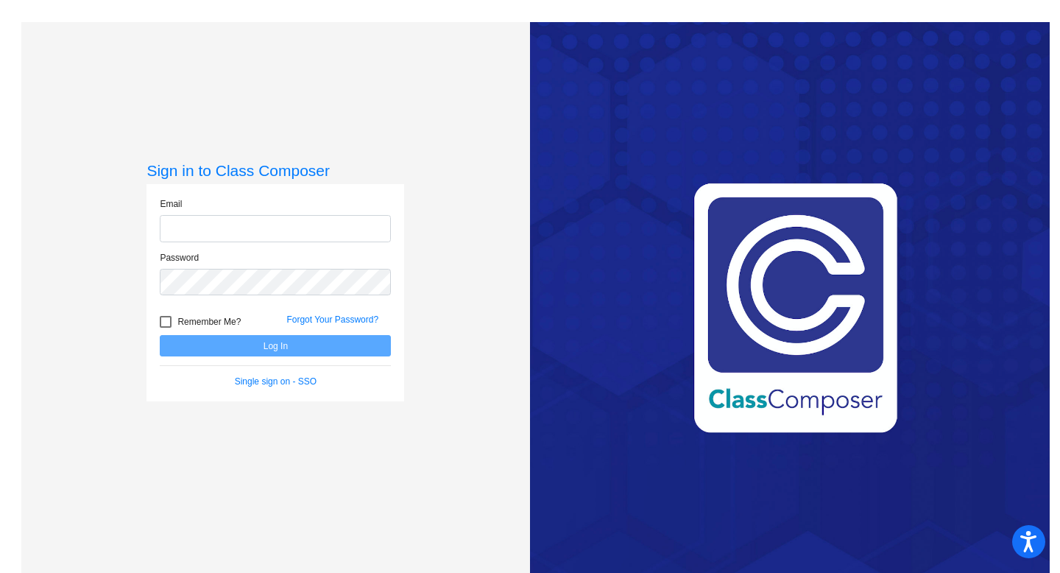
type input "[EMAIL_ADDRESS][DOMAIN_NAME]"
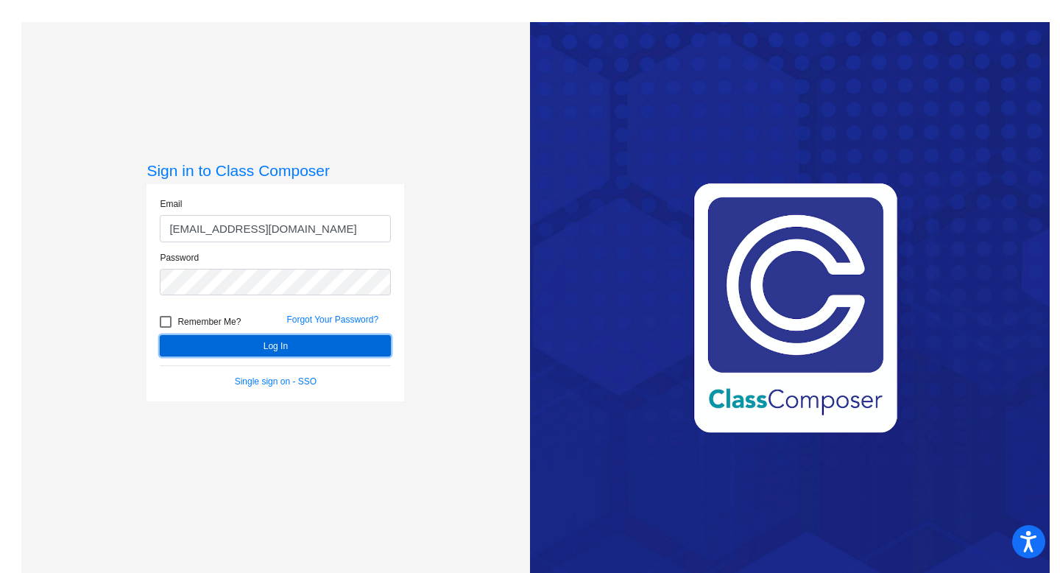
click at [261, 354] on button "Log In" at bounding box center [275, 345] width 231 height 21
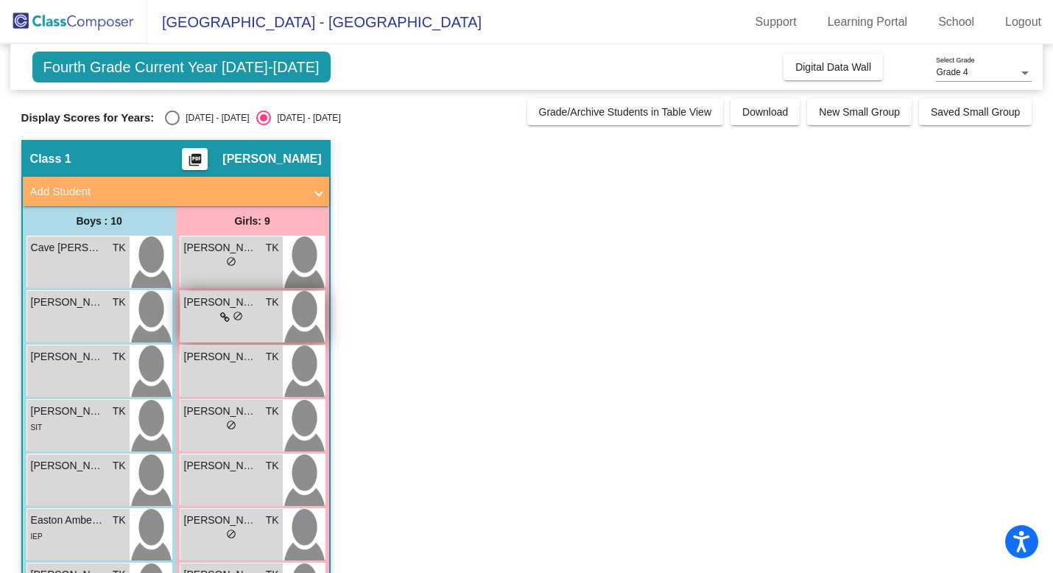
click at [239, 309] on span "[PERSON_NAME]" at bounding box center [221, 302] width 74 height 15
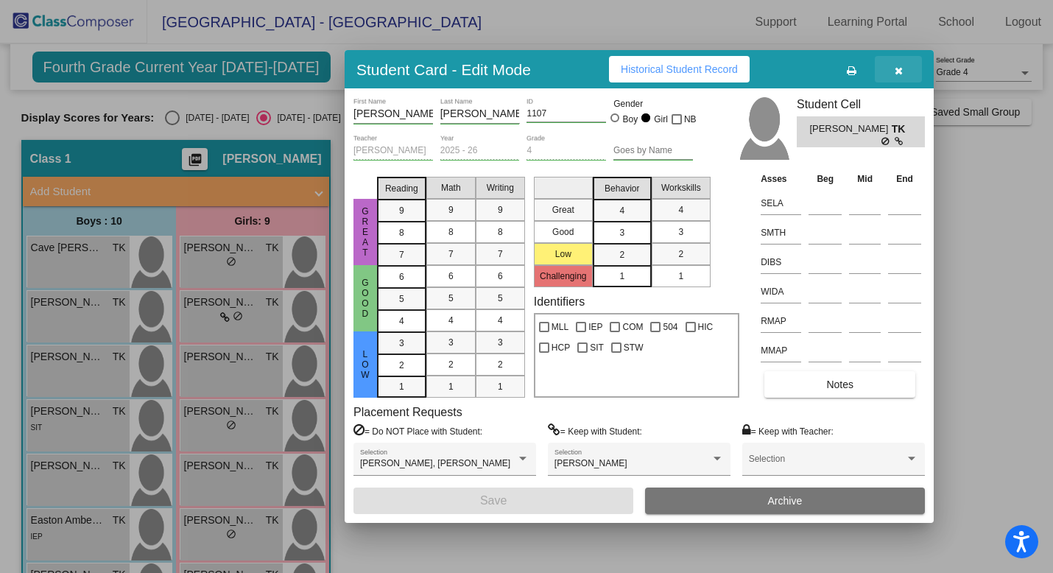
click at [904, 69] on button "button" at bounding box center [898, 69] width 47 height 27
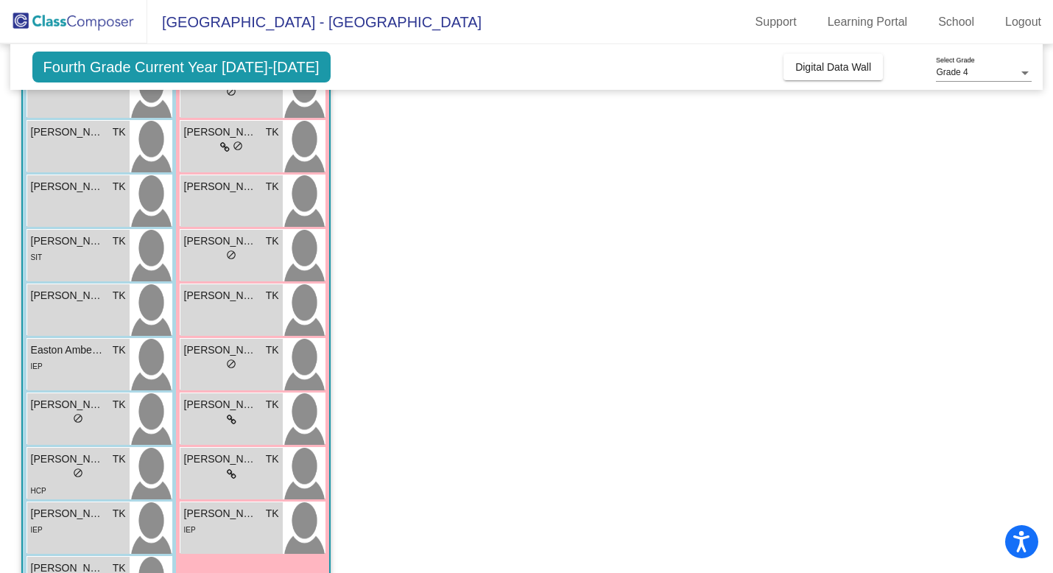
scroll to position [231, 0]
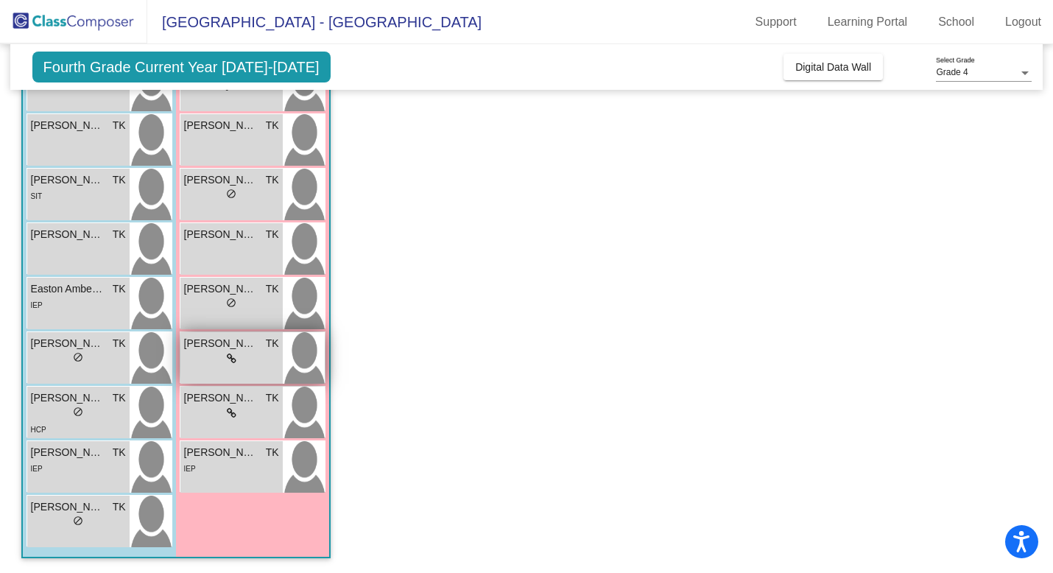
click at [230, 361] on icon at bounding box center [232, 358] width 10 height 10
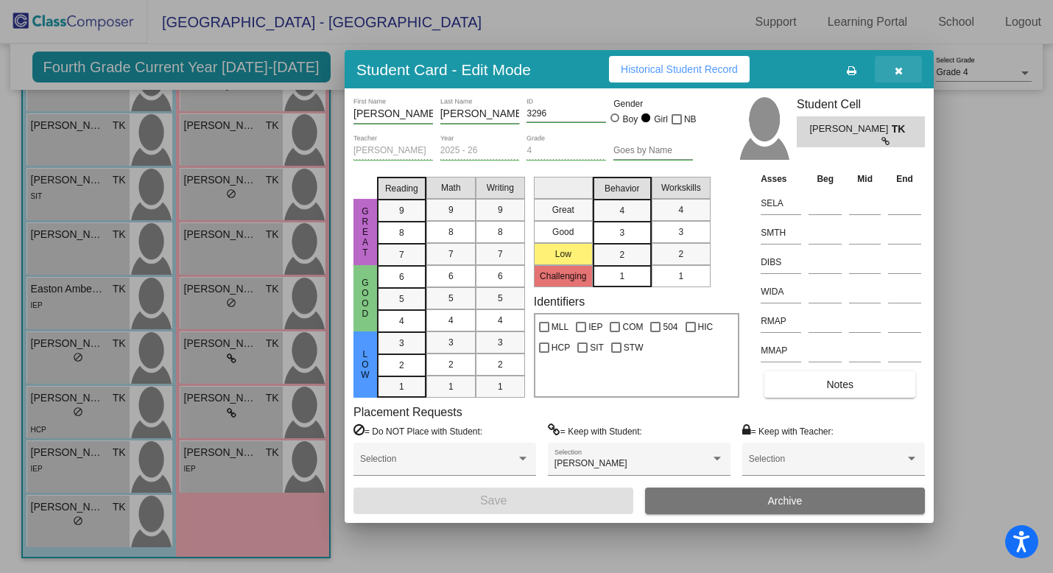
click at [898, 69] on icon "button" at bounding box center [899, 71] width 8 height 10
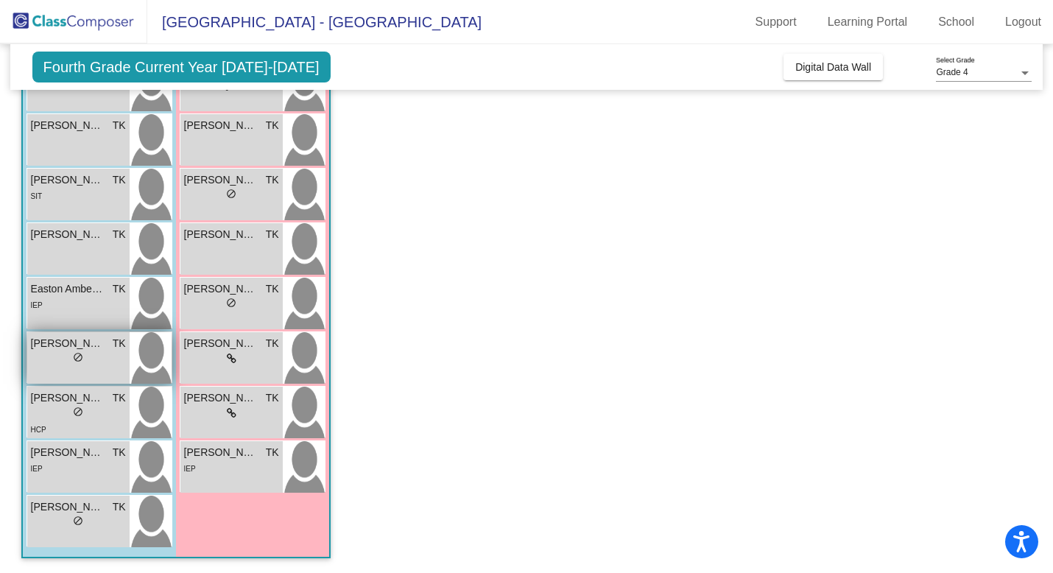
click at [88, 365] on div "lock do_not_disturb_alt" at bounding box center [78, 358] width 95 height 15
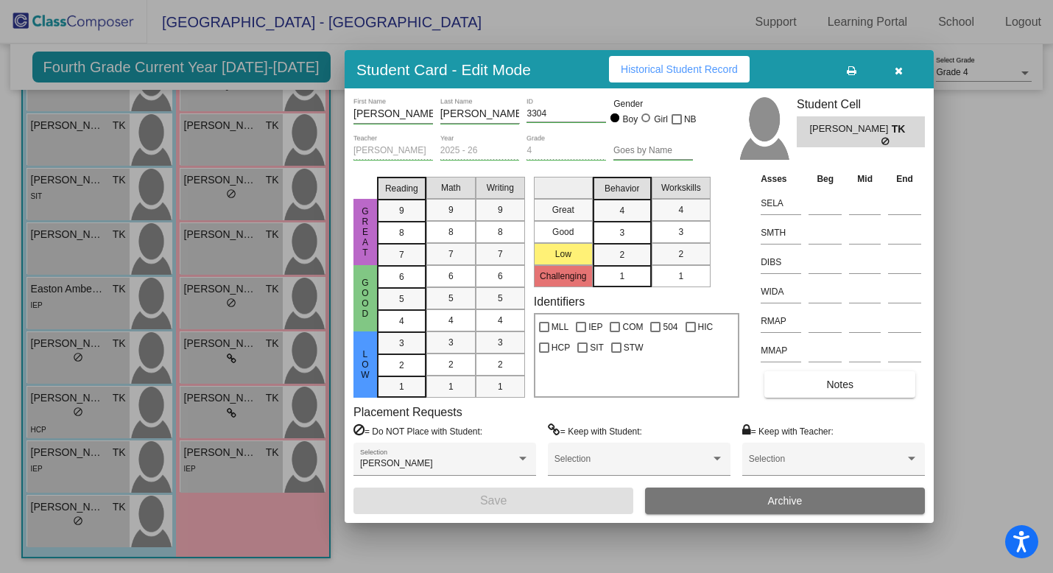
click at [899, 63] on button "button" at bounding box center [898, 69] width 47 height 27
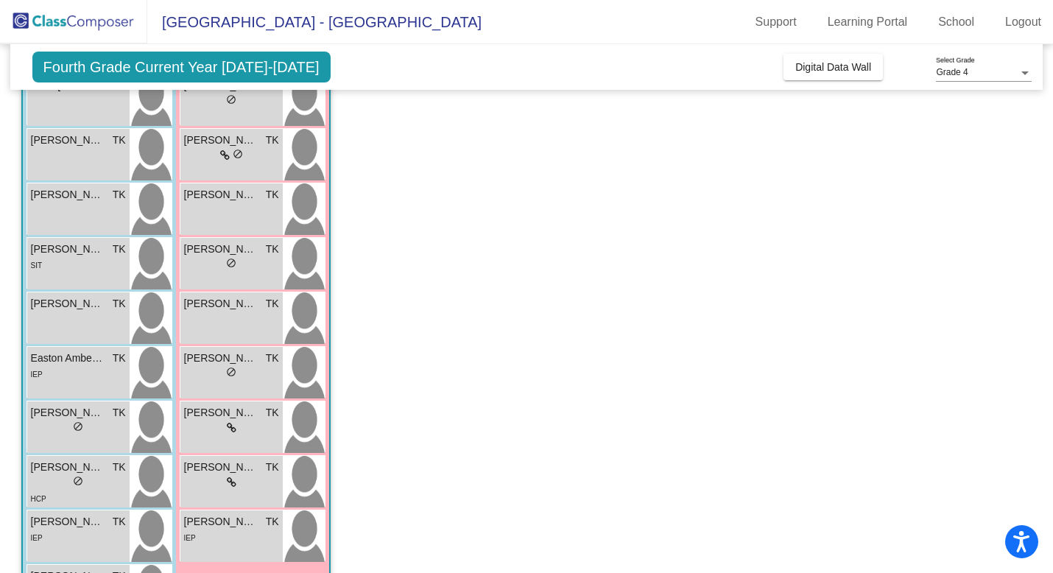
scroll to position [163, 0]
click at [77, 319] on div "[PERSON_NAME] TK lock do_not_disturb_alt" at bounding box center [78, 318] width 102 height 52
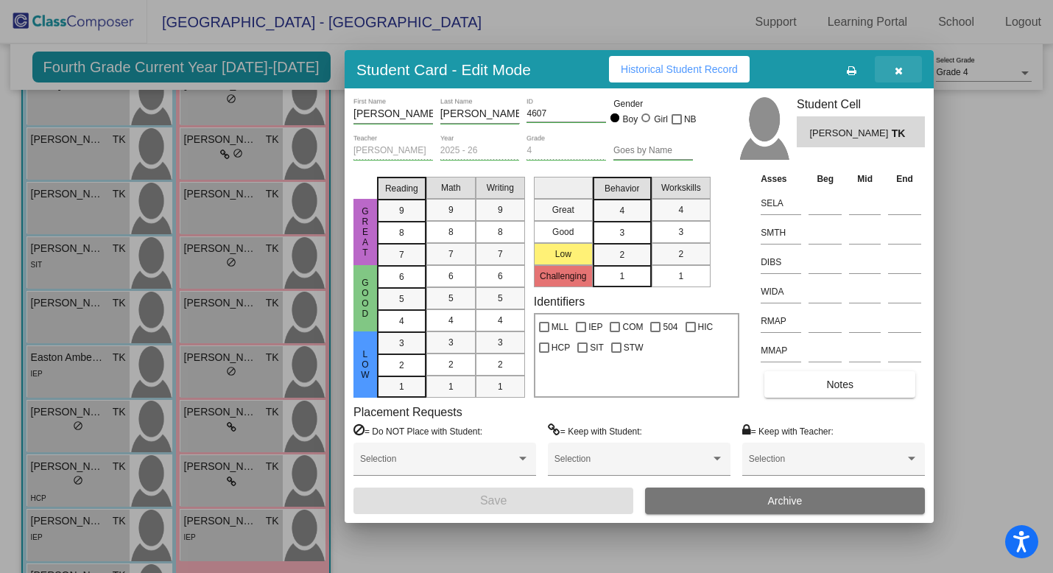
click at [915, 73] on button "button" at bounding box center [898, 69] width 47 height 27
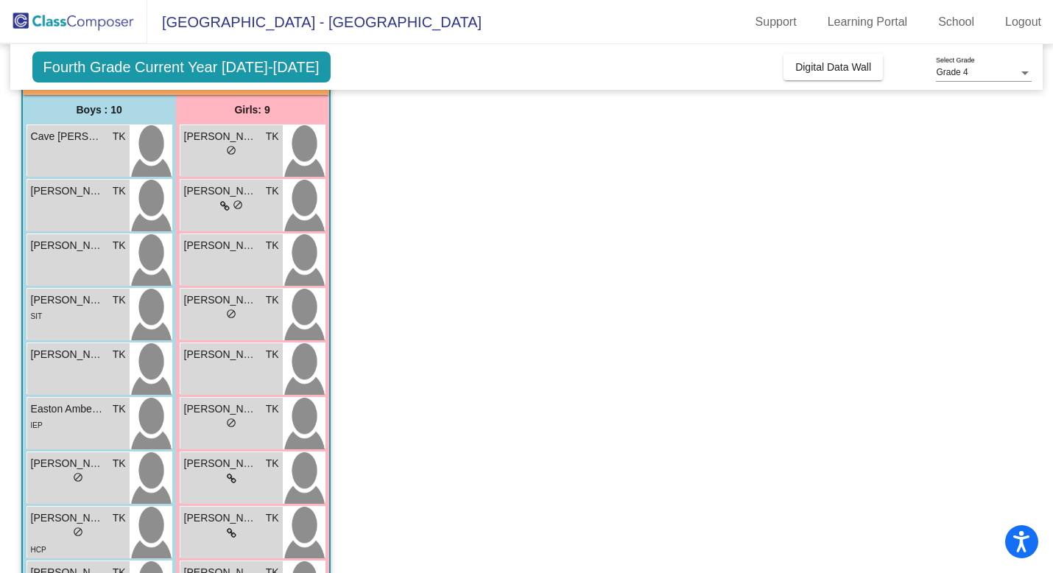
scroll to position [231, 0]
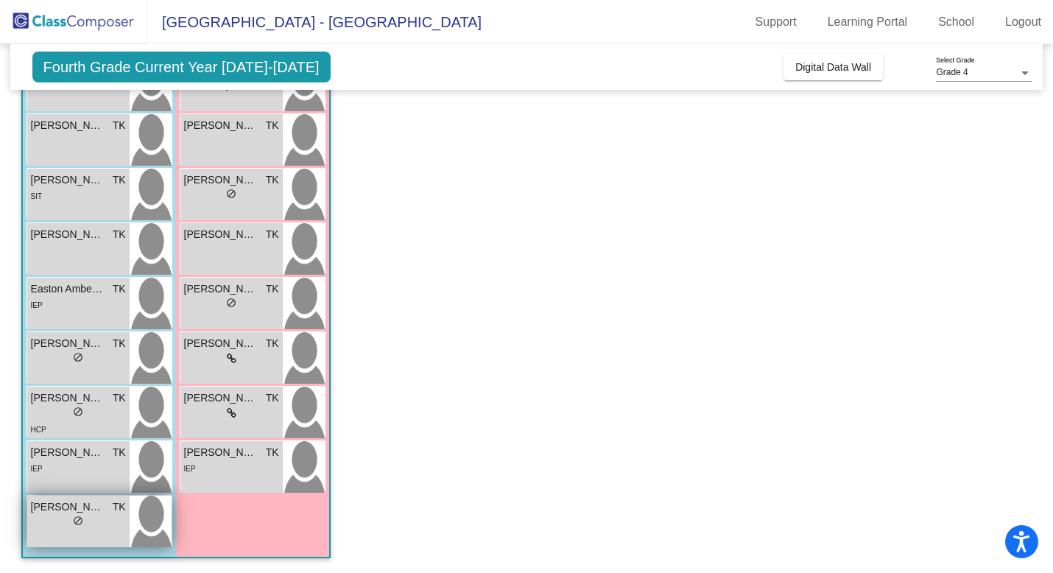
click at [96, 522] on div "lock do_not_disturb_alt" at bounding box center [78, 522] width 95 height 15
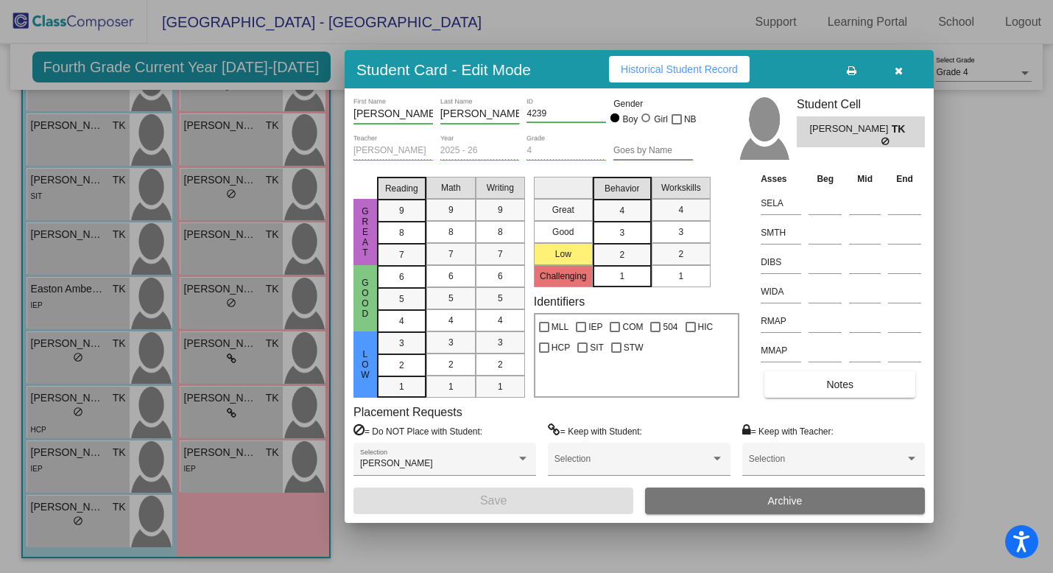
click at [911, 63] on button "button" at bounding box center [898, 69] width 47 height 27
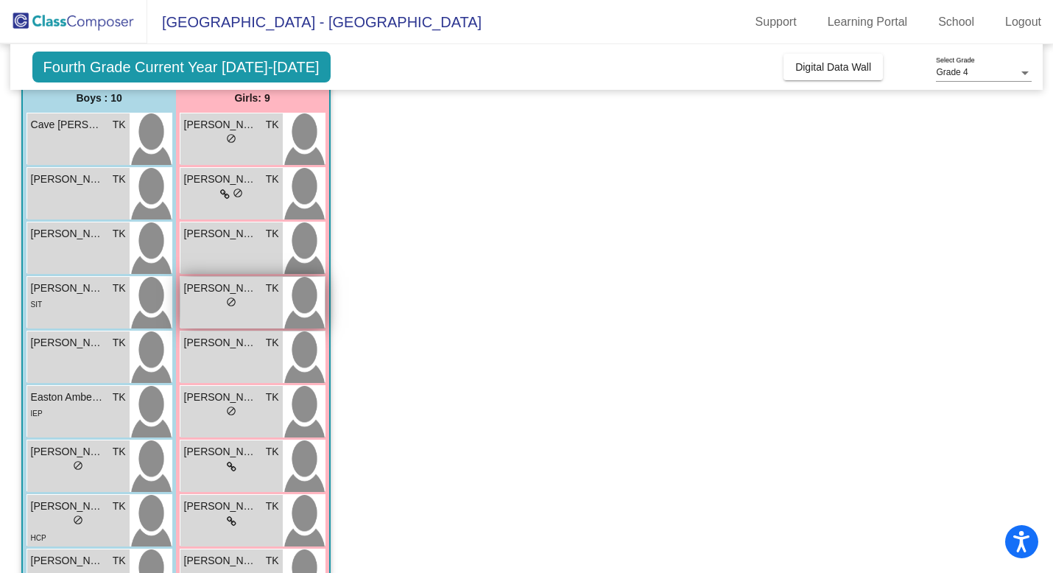
scroll to position [122, 0]
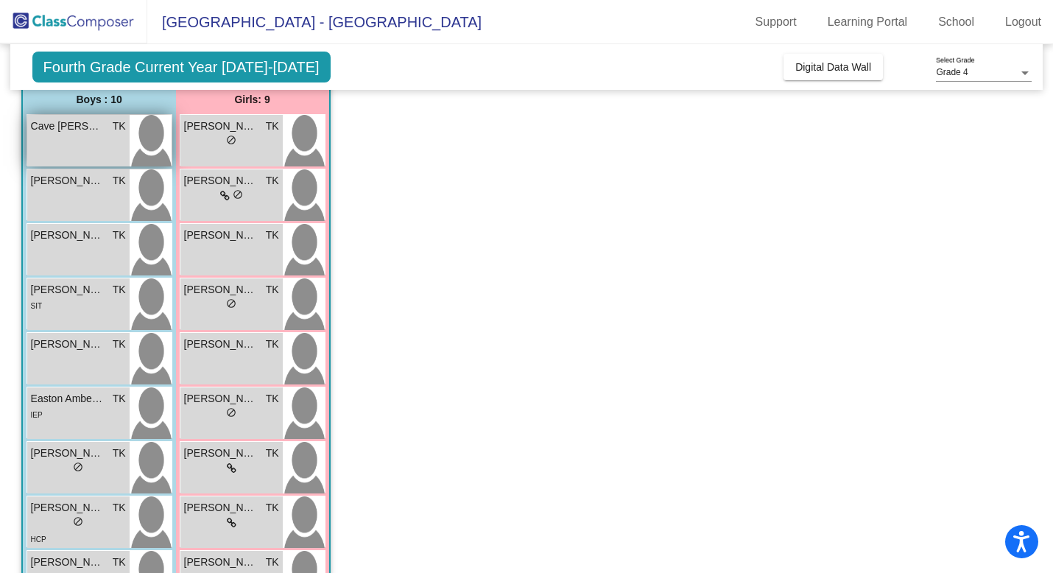
click at [155, 144] on img at bounding box center [151, 141] width 42 height 52
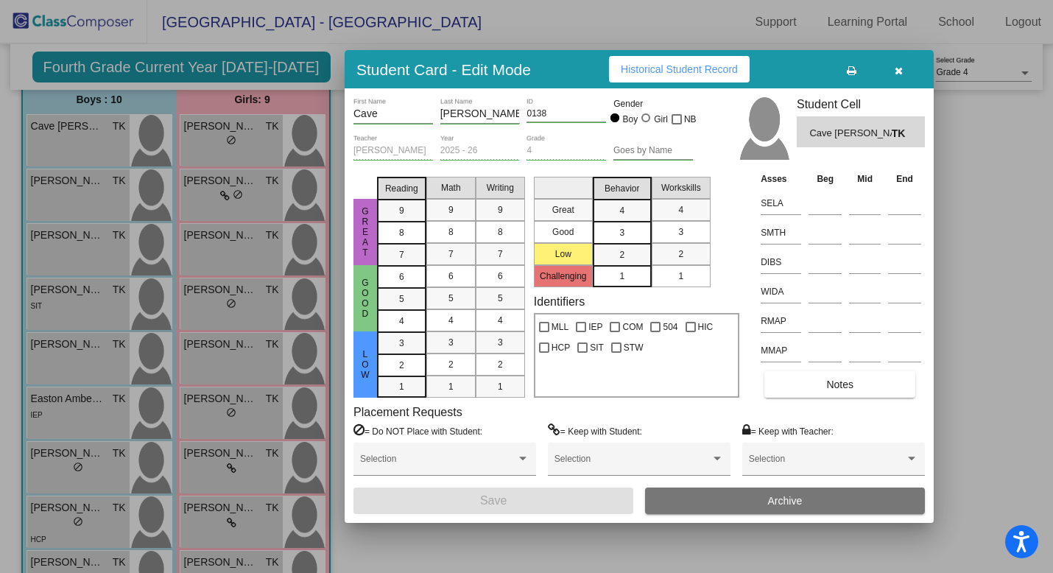
click at [907, 69] on button "button" at bounding box center [898, 69] width 47 height 27
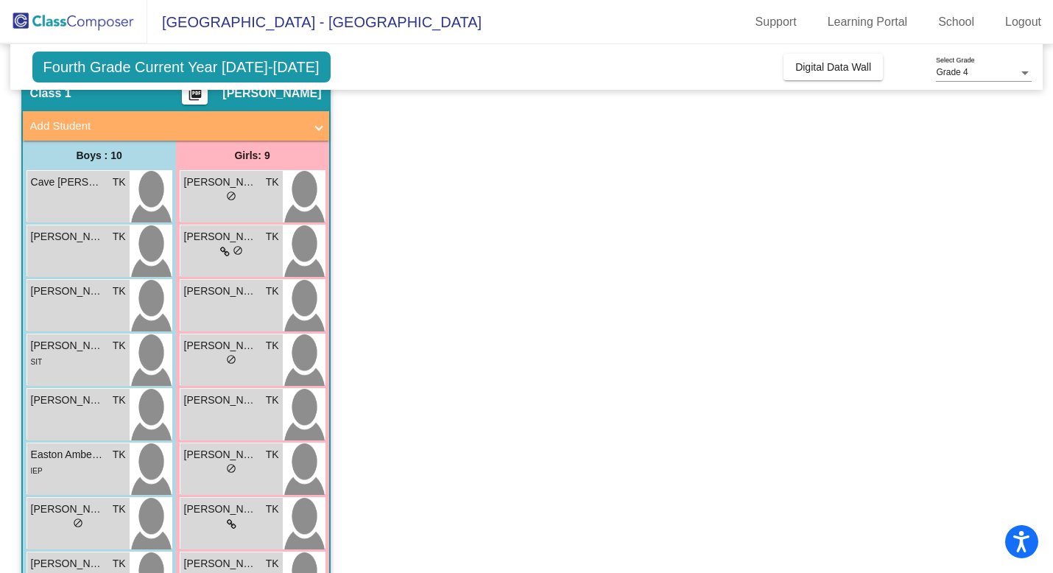
scroll to position [63, 0]
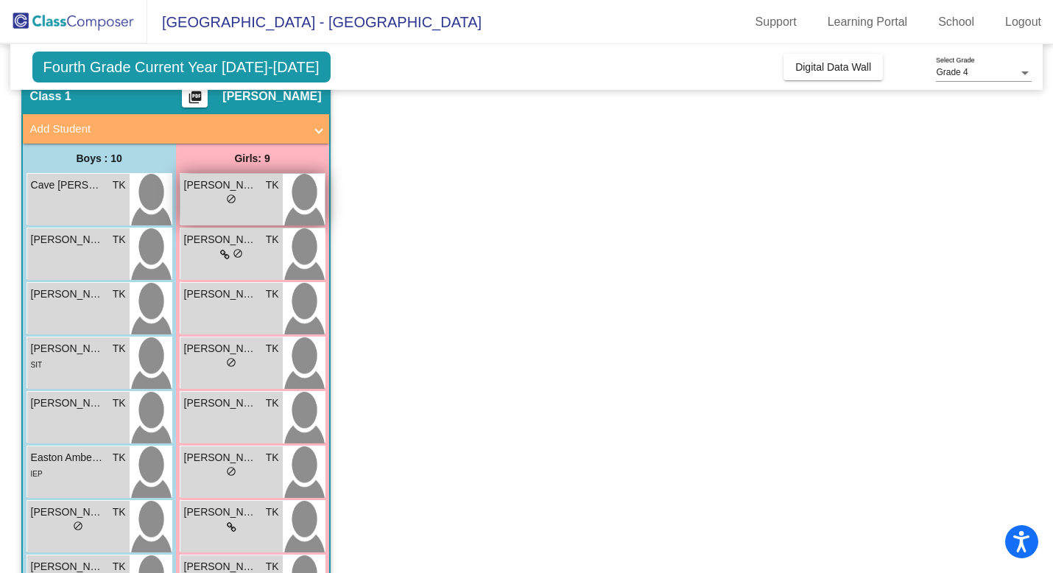
click at [304, 198] on img at bounding box center [304, 200] width 42 height 52
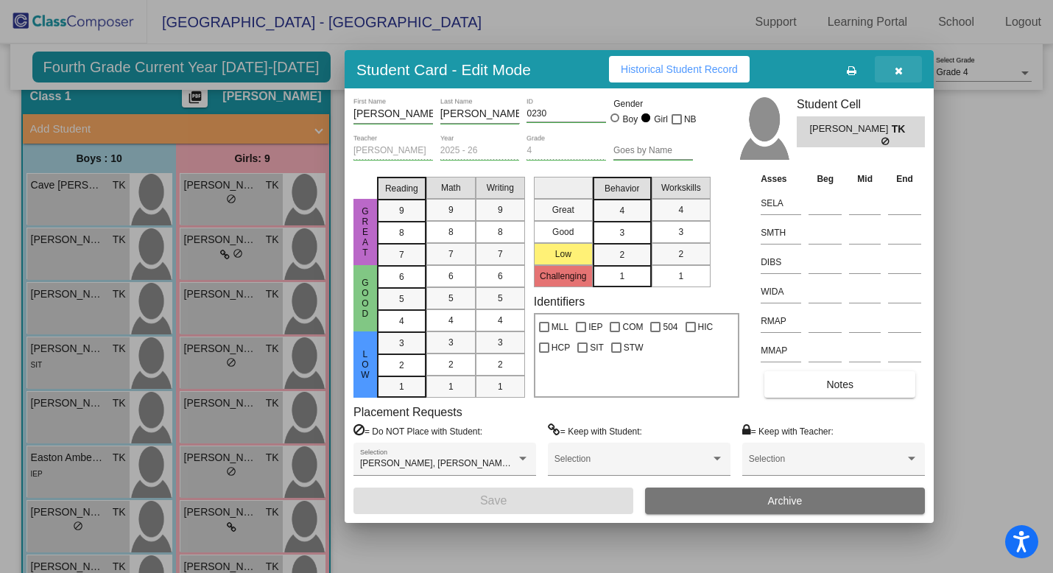
click at [904, 71] on button "button" at bounding box center [898, 69] width 47 height 27
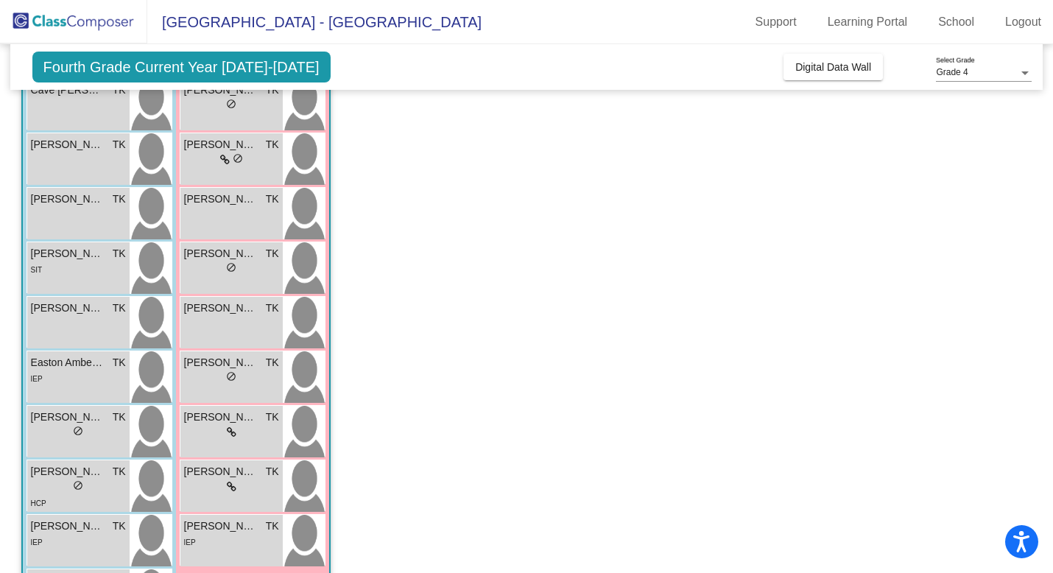
scroll to position [231, 0]
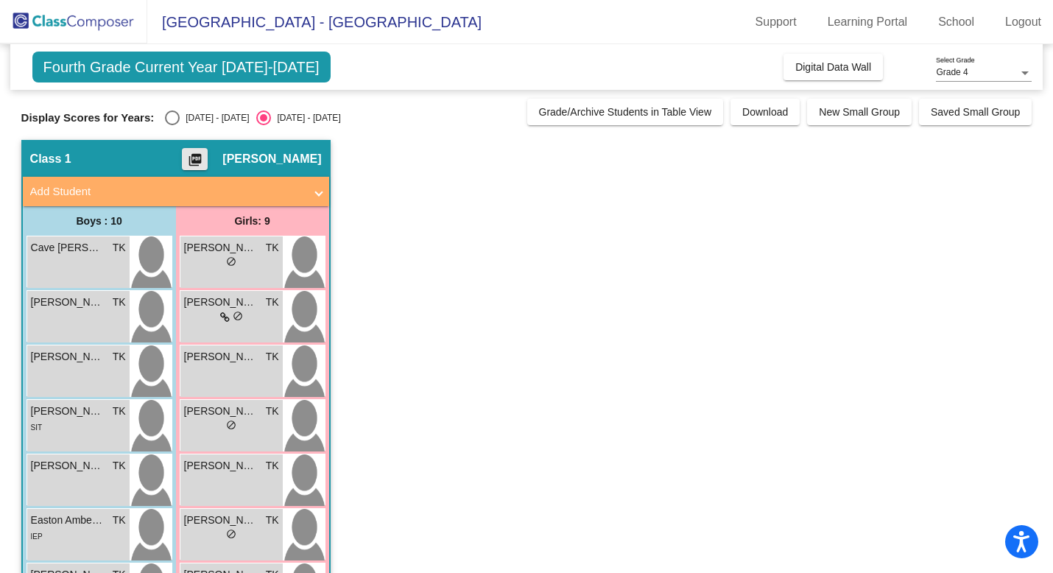
click at [198, 159] on mat-icon "picture_as_pdf" at bounding box center [195, 162] width 18 height 21
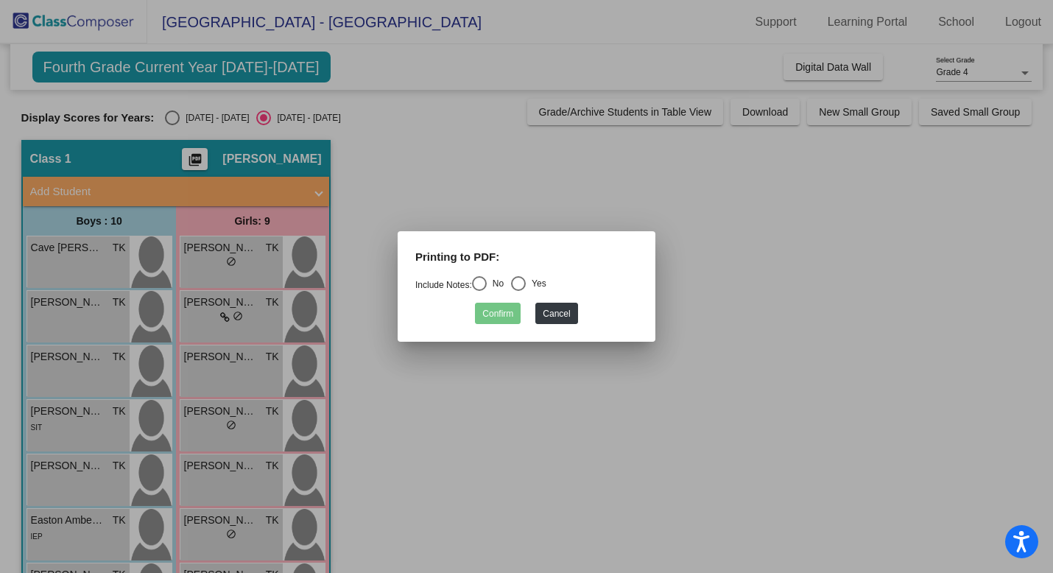
click at [453, 116] on div at bounding box center [526, 286] width 1053 height 573
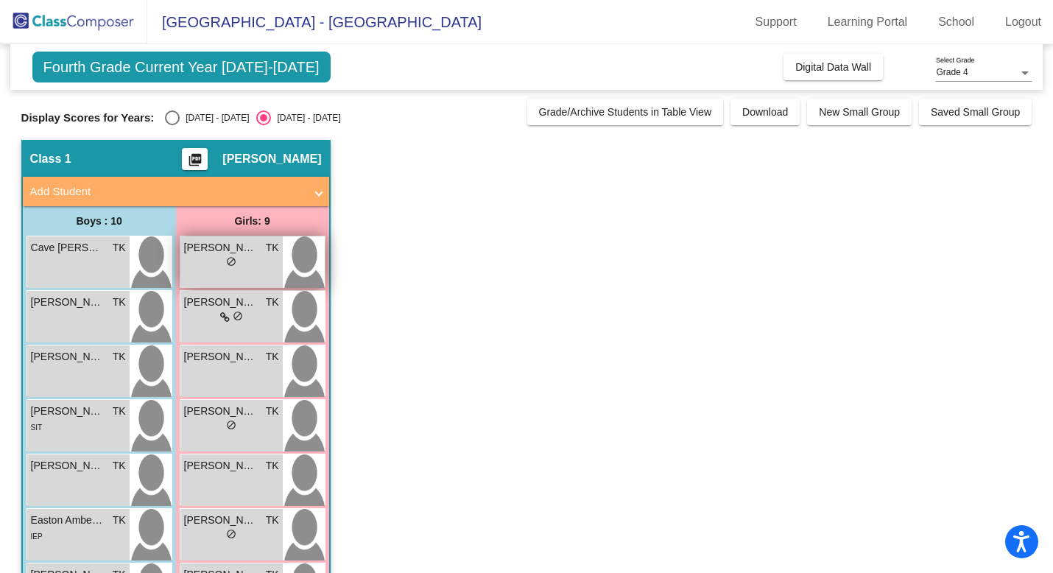
click at [278, 259] on div "lock do_not_disturb_alt" at bounding box center [231, 263] width 95 height 15
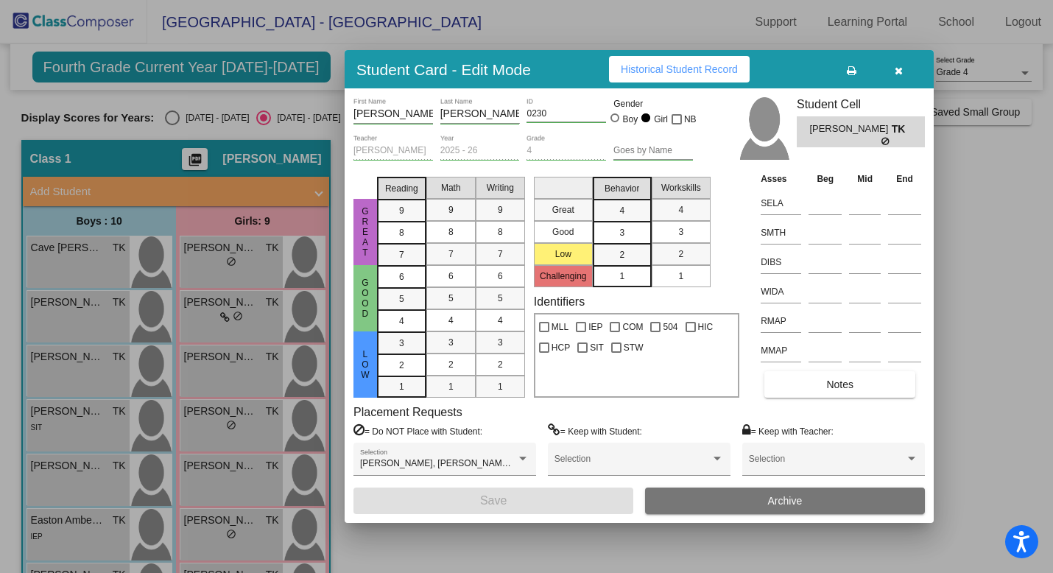
click at [873, 380] on button "Notes" at bounding box center [839, 384] width 151 height 27
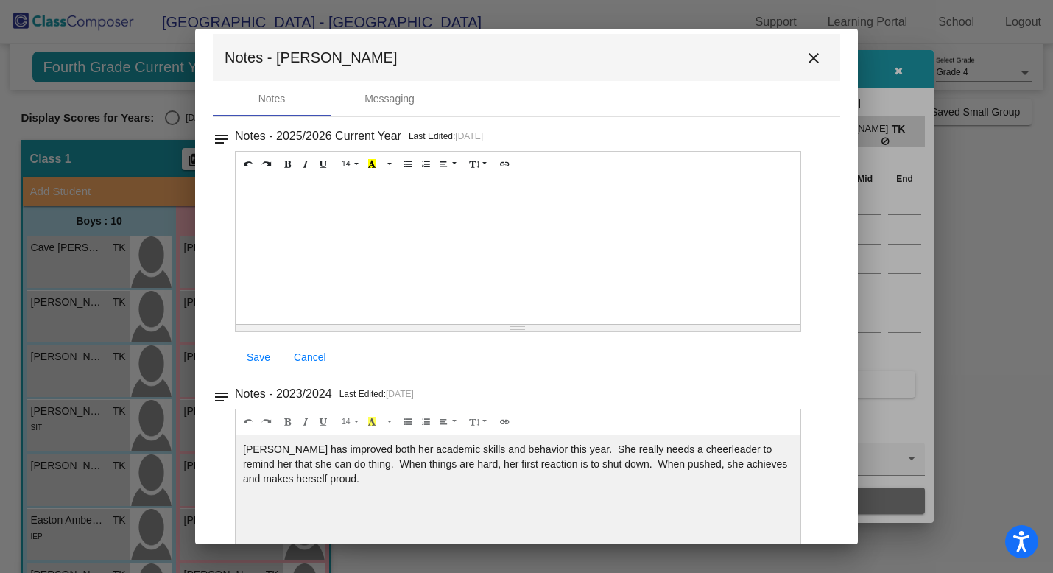
scroll to position [10, 0]
click at [806, 60] on mat-icon "close" at bounding box center [814, 61] width 18 height 18
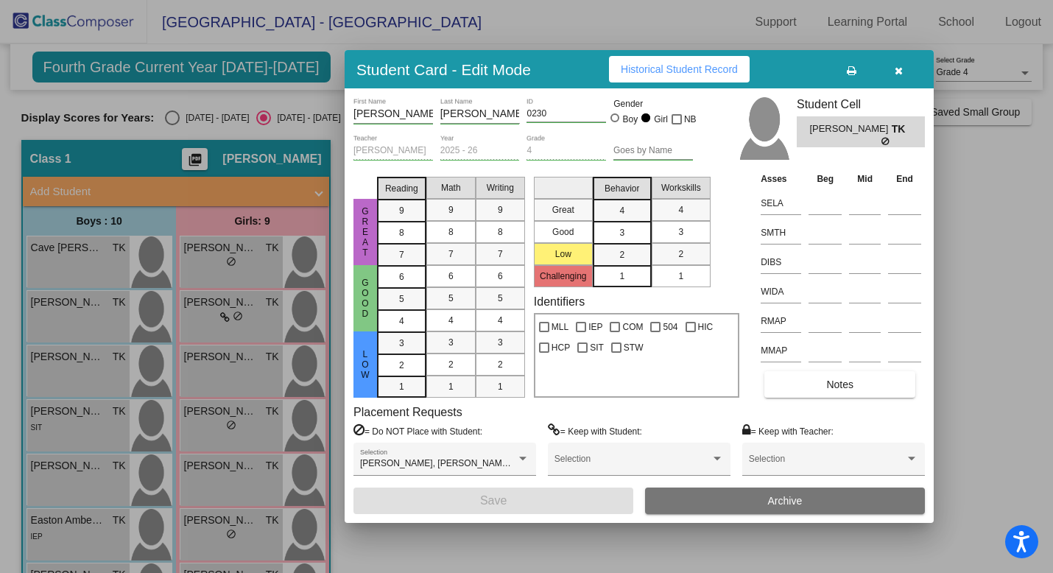
click at [902, 71] on icon "button" at bounding box center [899, 71] width 8 height 10
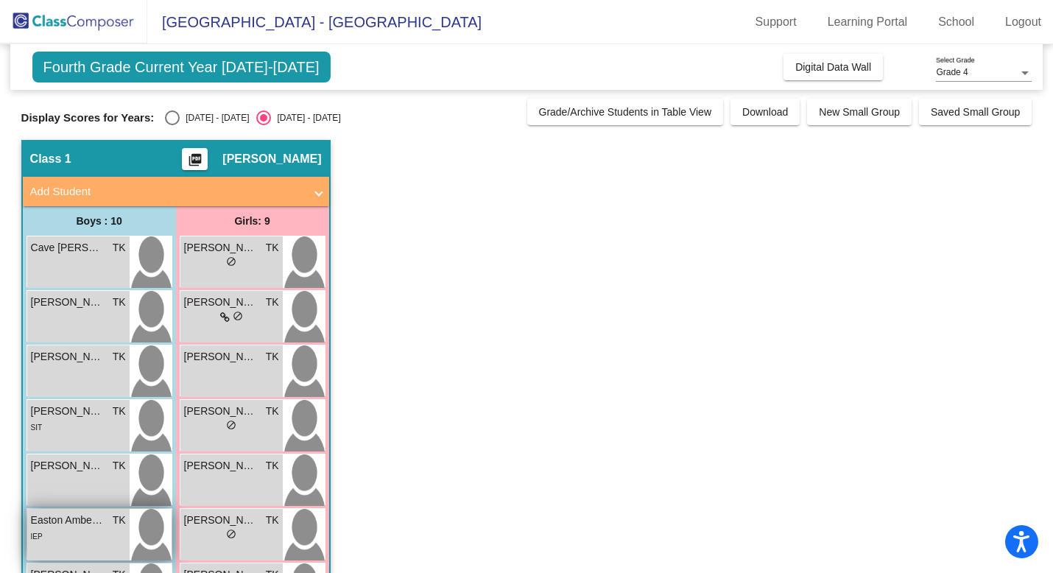
click at [83, 538] on div "IEP" at bounding box center [78, 535] width 95 height 15
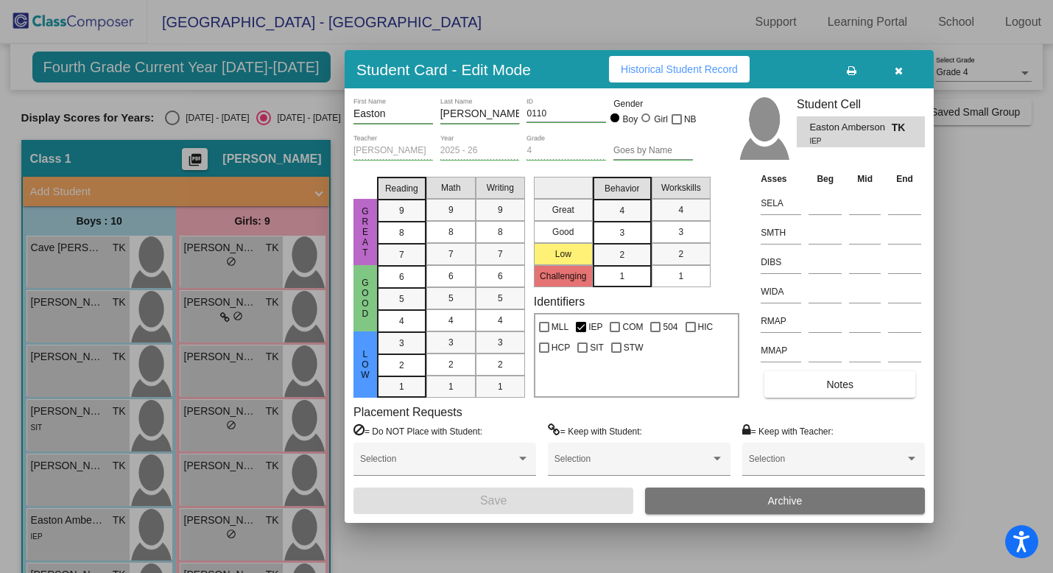
click at [815, 387] on button "Notes" at bounding box center [839, 384] width 151 height 27
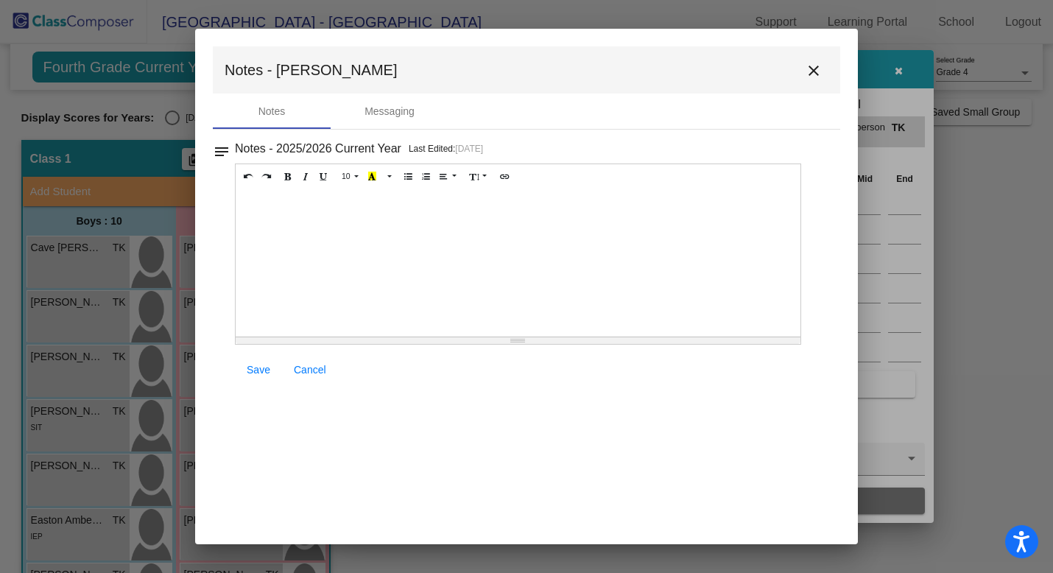
click at [813, 76] on mat-icon "close" at bounding box center [814, 71] width 18 height 18
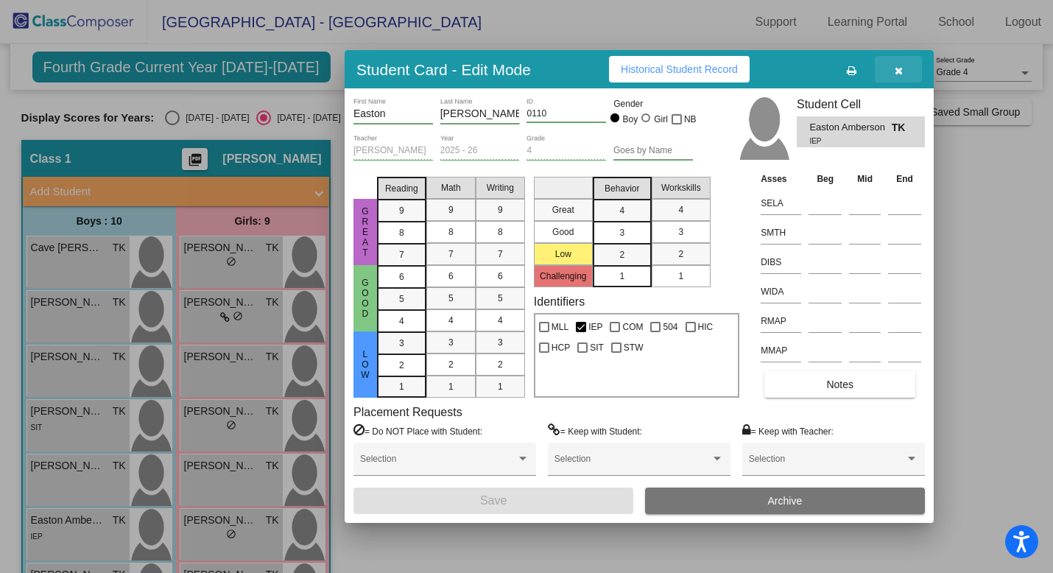
click at [906, 72] on button "button" at bounding box center [898, 69] width 47 height 27
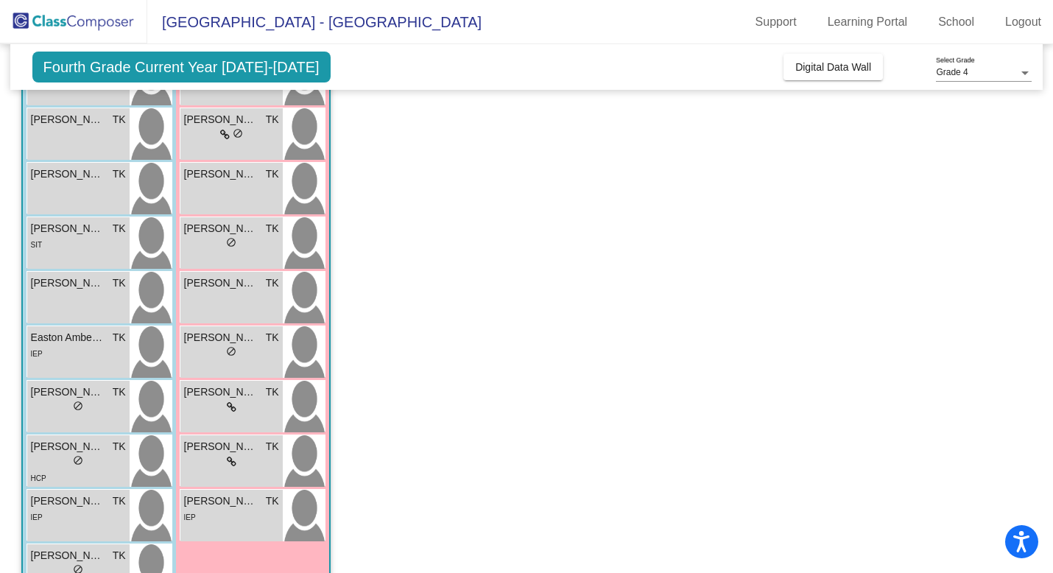
scroll to position [216, 0]
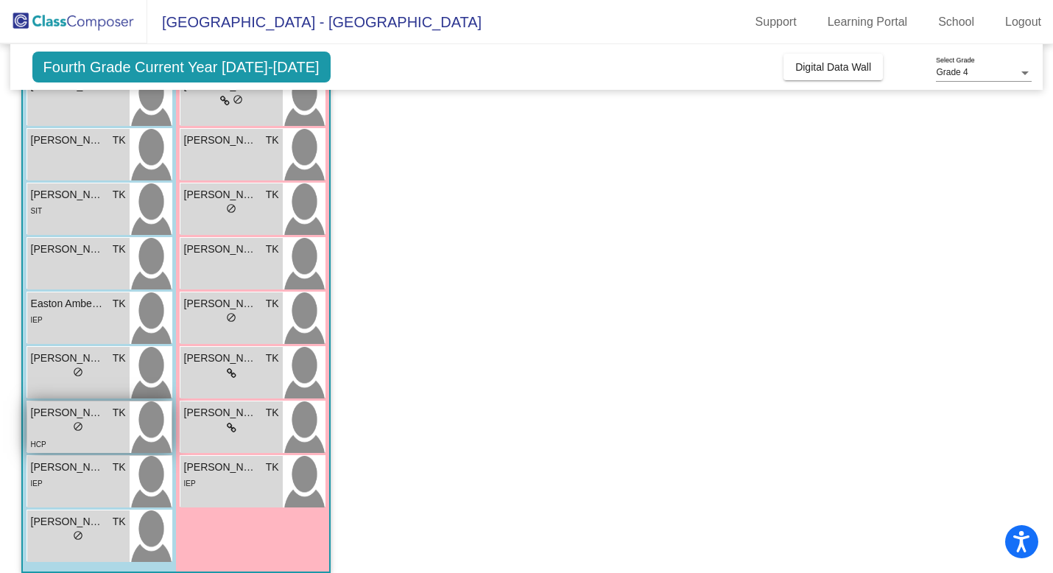
click at [90, 443] on div "HCP" at bounding box center [78, 443] width 95 height 15
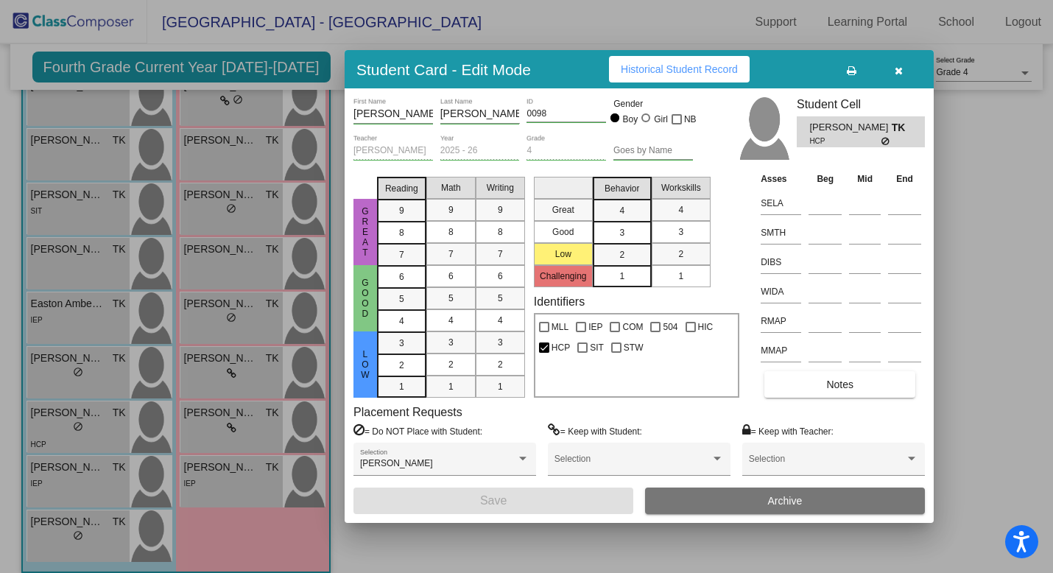
click at [832, 379] on span "Notes" at bounding box center [839, 385] width 27 height 12
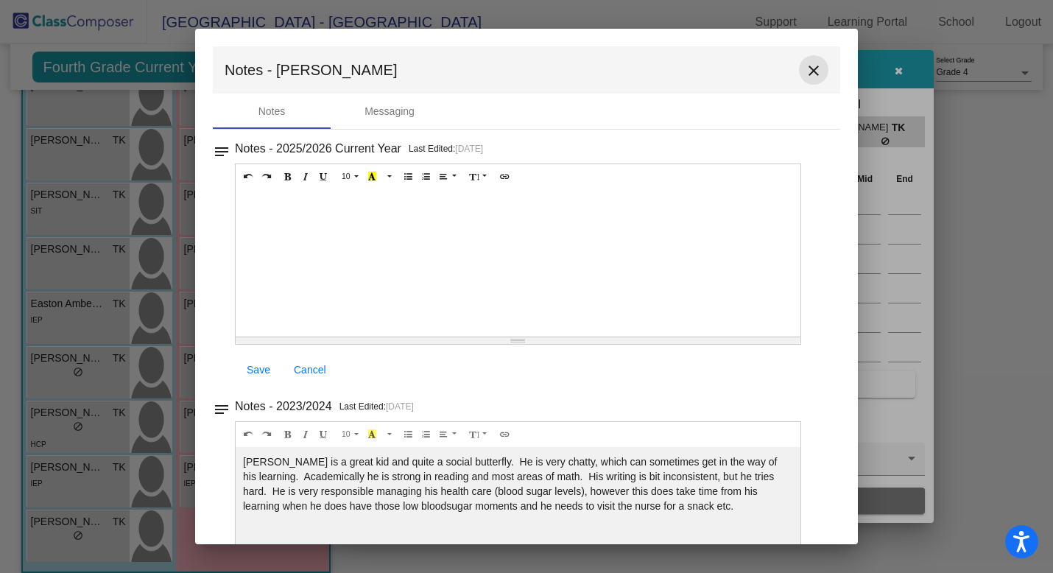
click at [809, 71] on mat-icon "close" at bounding box center [814, 71] width 18 height 18
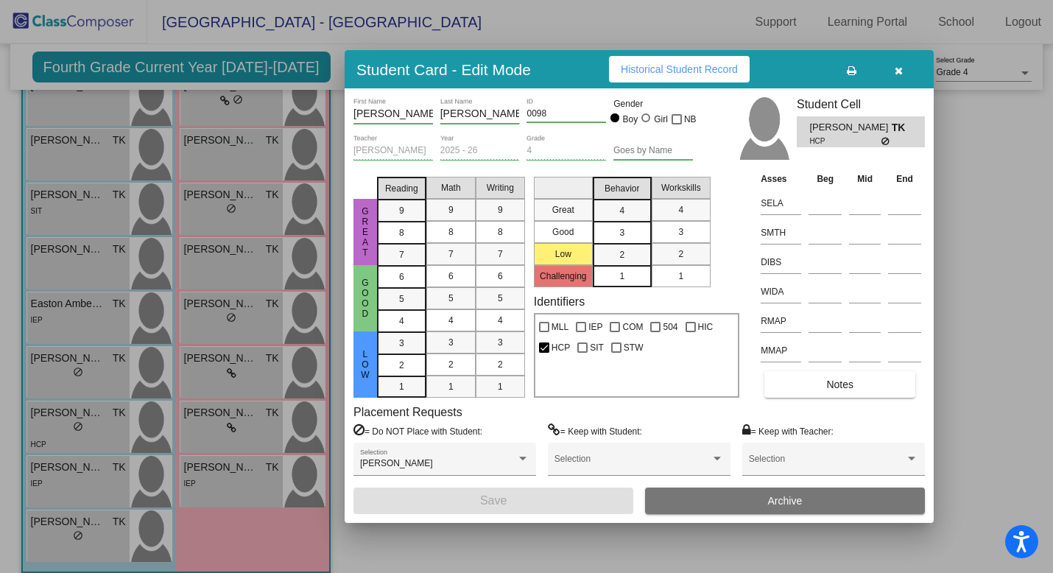
click at [907, 71] on button "button" at bounding box center [898, 69] width 47 height 27
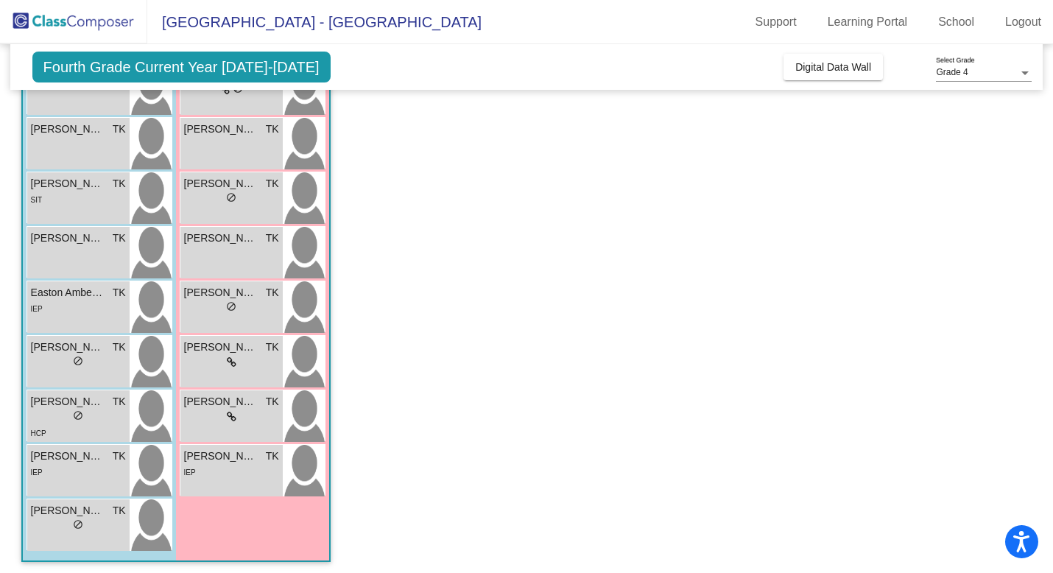
scroll to position [228, 0]
